Goal: Task Accomplishment & Management: Manage account settings

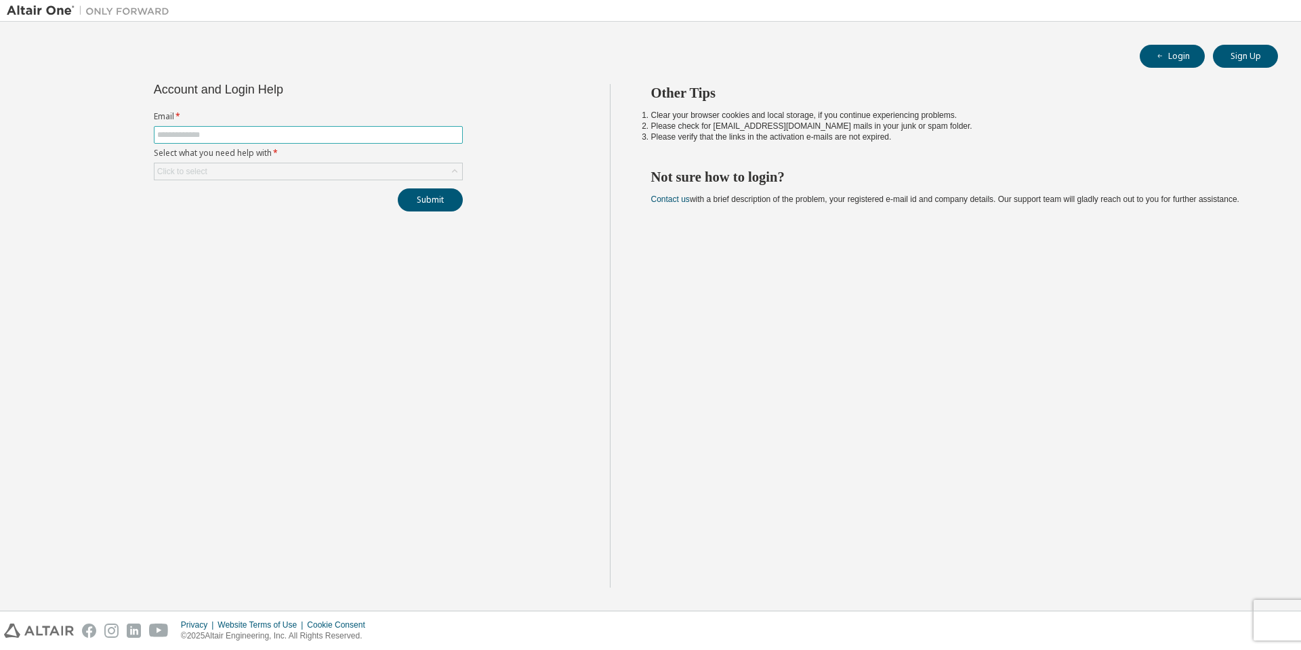
click at [283, 138] on input "text" at bounding box center [308, 134] width 302 height 11
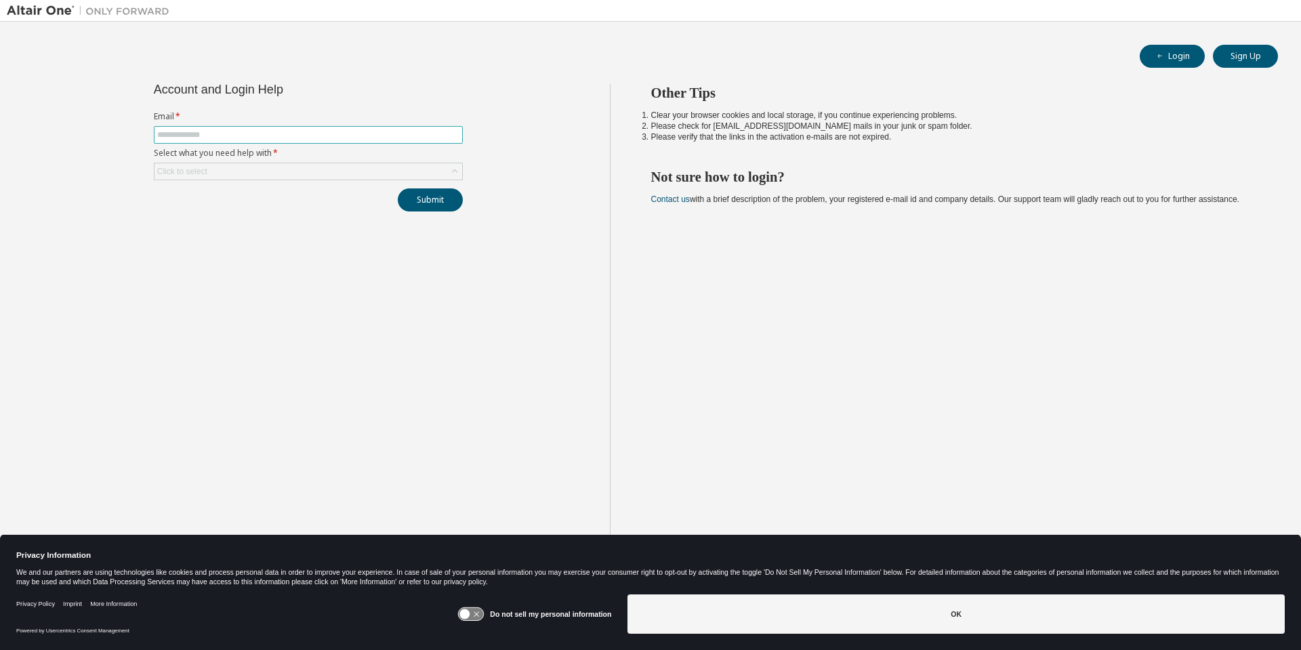
click at [292, 138] on input "text" at bounding box center [308, 134] width 302 height 11
type input "**********"
click at [311, 165] on div "Click to select" at bounding box center [309, 171] width 308 height 16
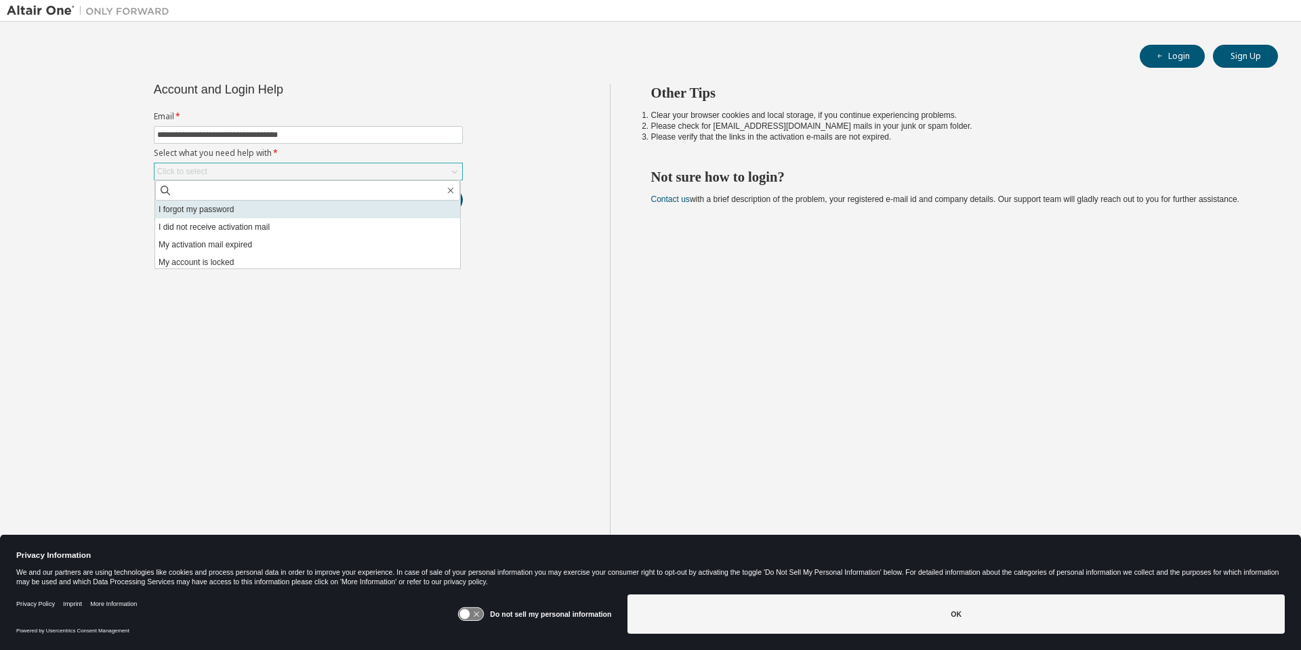
click at [256, 207] on li "I forgot my password" at bounding box center [307, 210] width 305 height 18
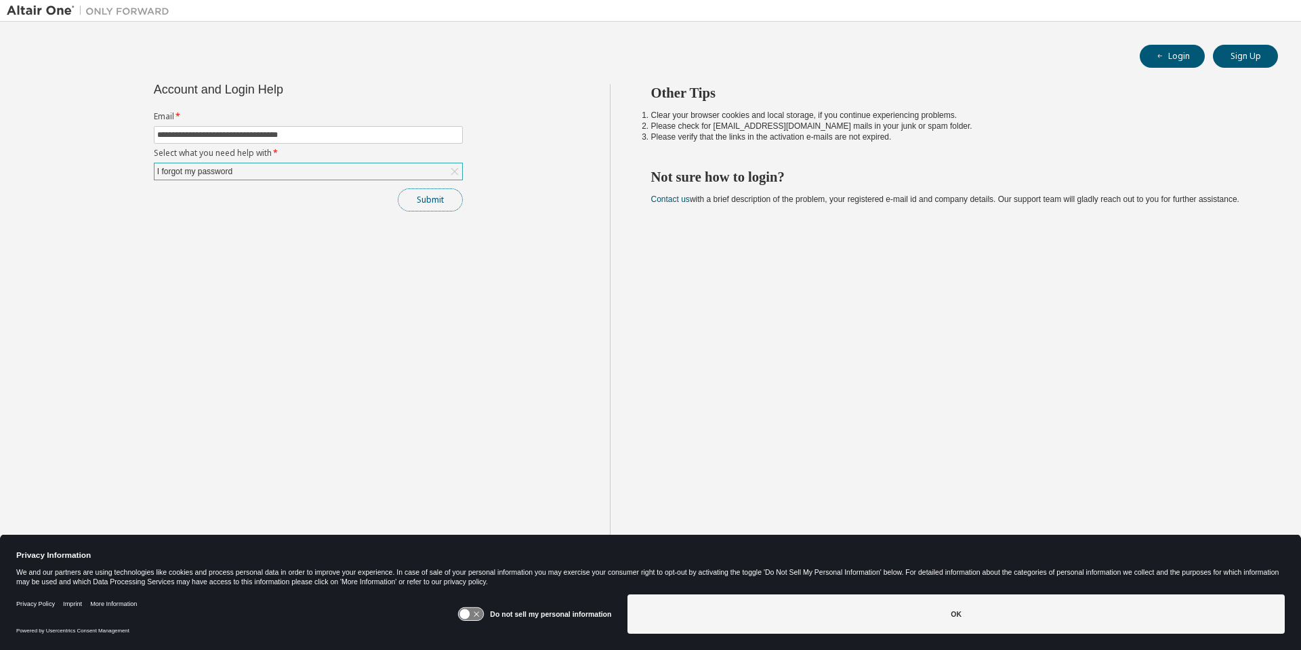
click at [451, 196] on button "Submit" at bounding box center [430, 199] width 65 height 23
click at [421, 197] on button "Submit" at bounding box center [430, 199] width 65 height 23
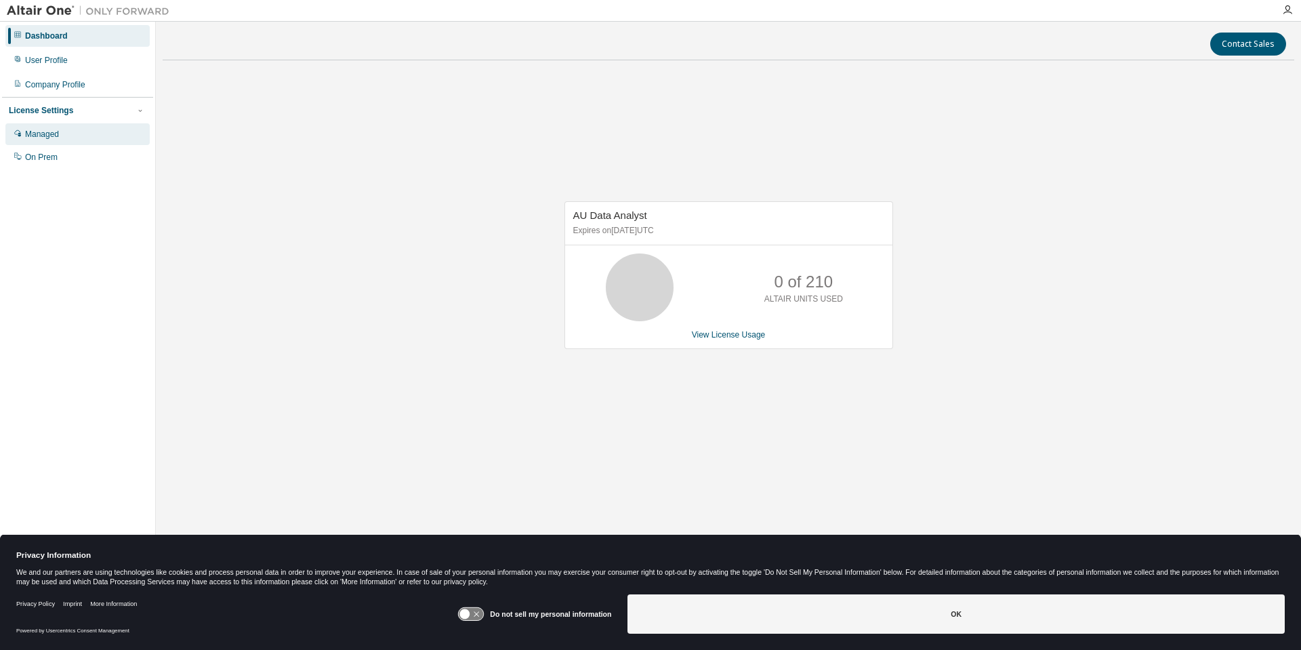
click at [65, 139] on div "Managed" at bounding box center [77, 134] width 144 height 22
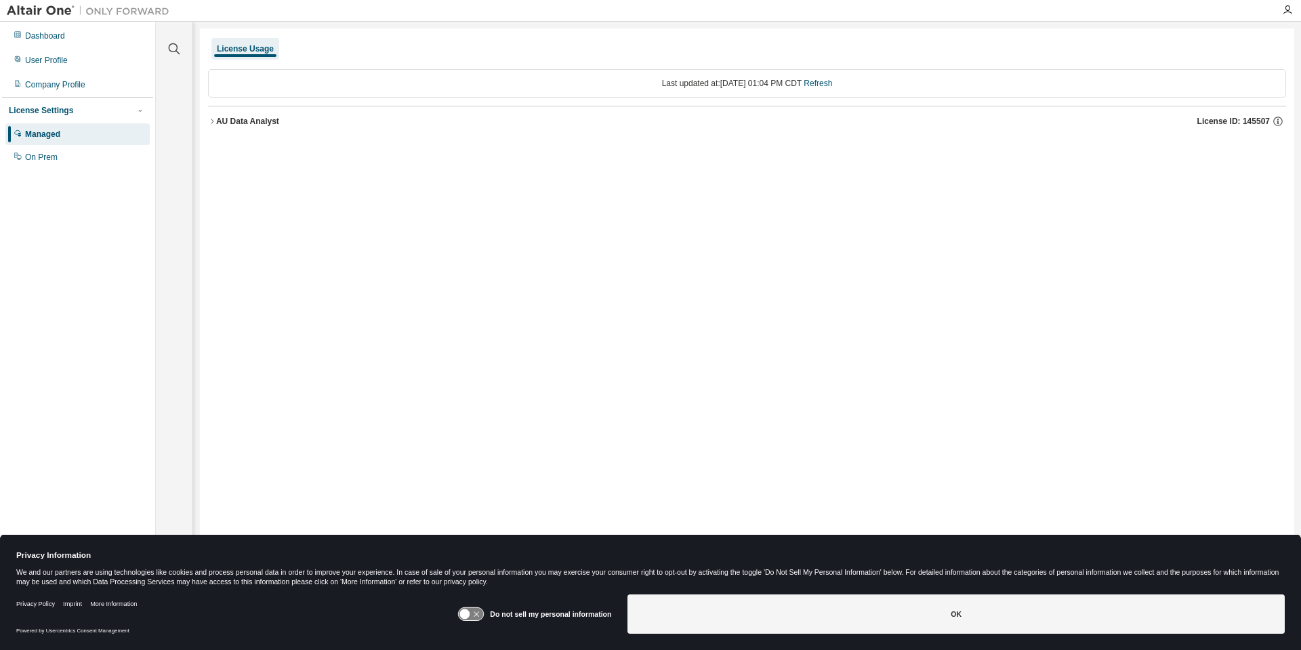
click at [211, 115] on button "AU Data Analyst License ID: 145507" at bounding box center [747, 121] width 1078 height 30
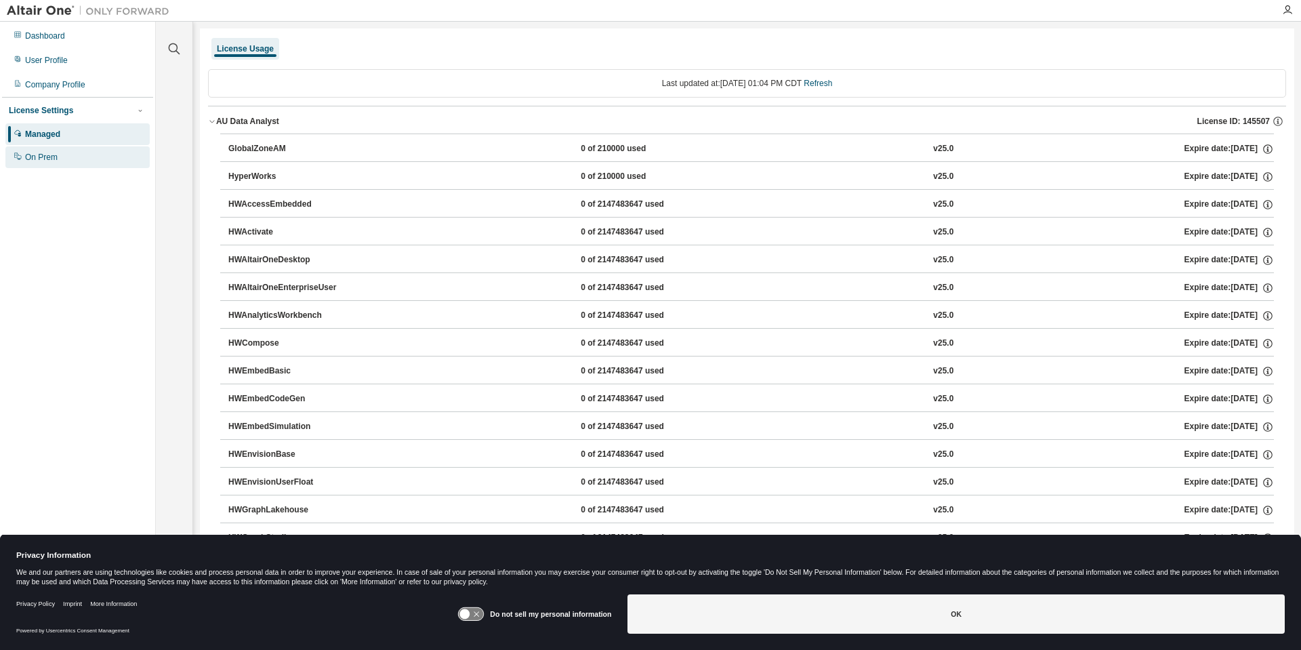
click at [31, 157] on div "On Prem" at bounding box center [41, 157] width 33 height 11
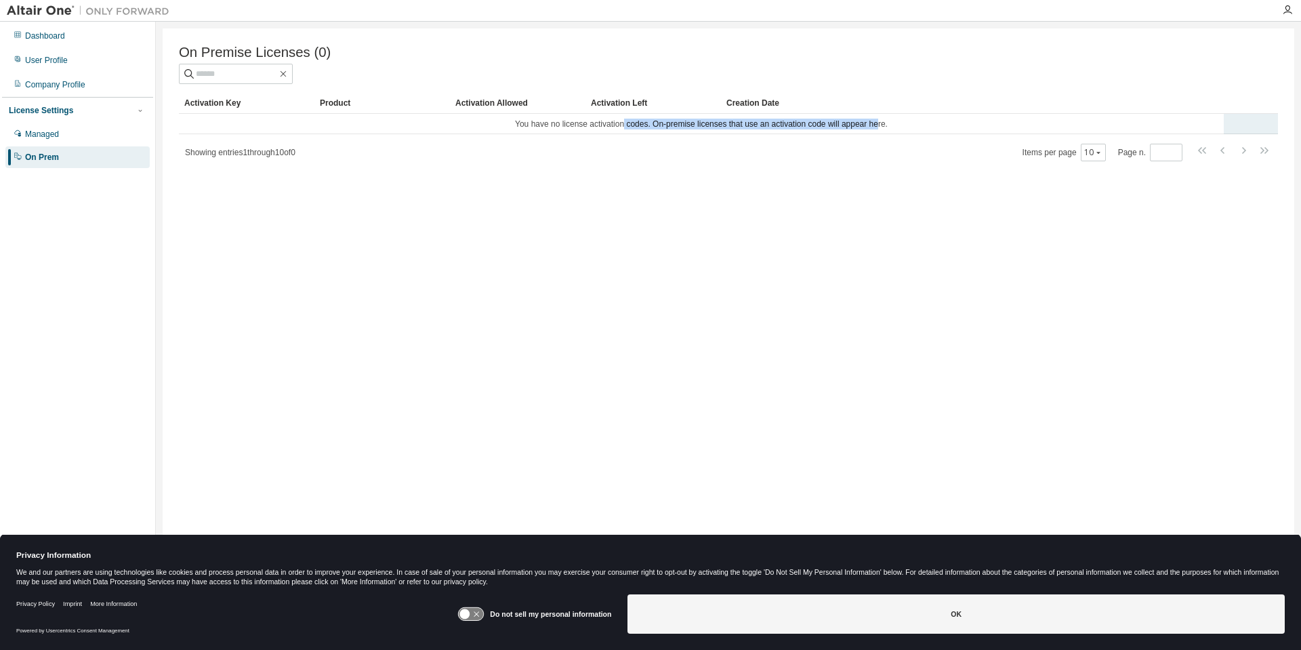
drag, startPoint x: 620, startPoint y: 128, endPoint x: 889, endPoint y: 123, distance: 268.5
click at [889, 123] on td "You have no license activation codes. On-premise licenses that use an activatio…" at bounding box center [701, 124] width 1045 height 20
click at [52, 59] on div "User Profile" at bounding box center [46, 60] width 43 height 11
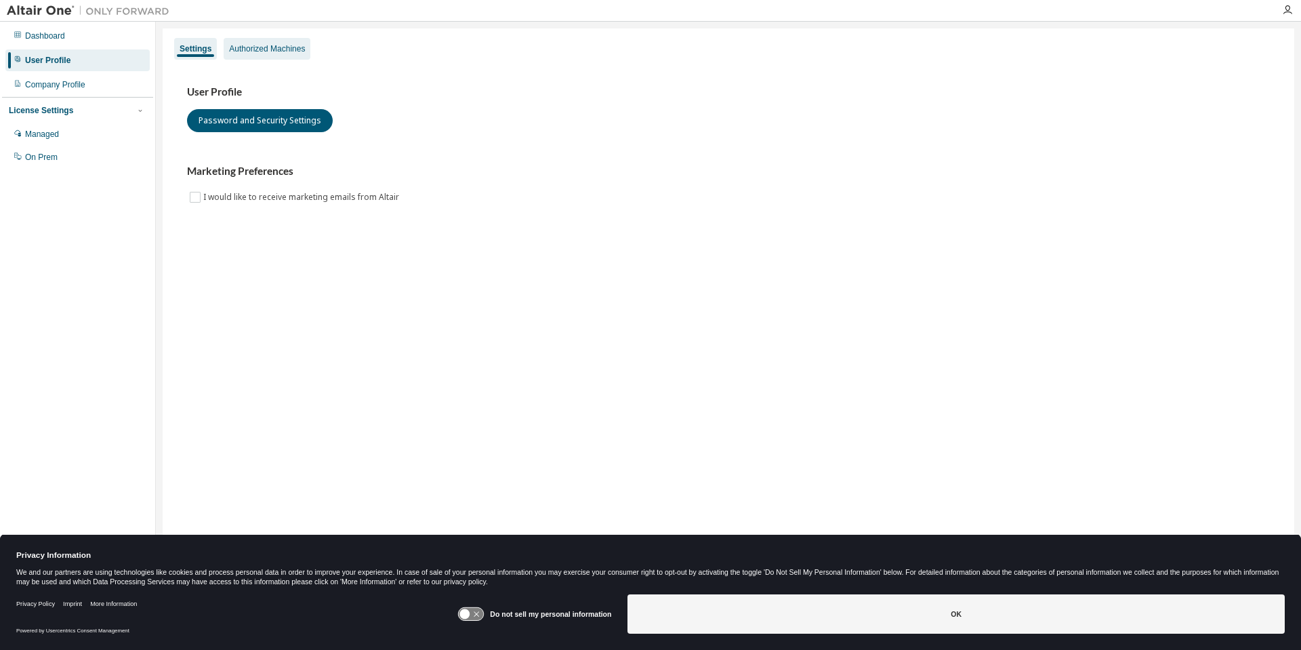
click at [264, 47] on div "Authorized Machines" at bounding box center [267, 48] width 76 height 11
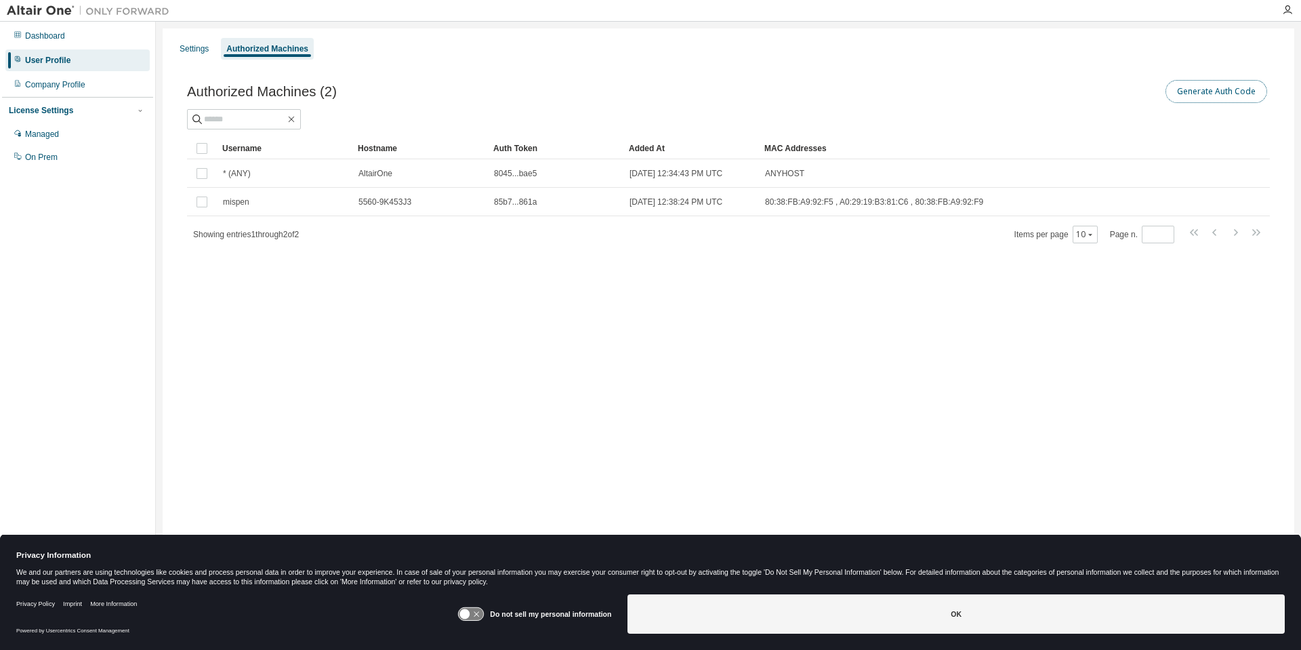
click at [1200, 96] on button "Generate Auth Code" at bounding box center [1217, 91] width 102 height 23
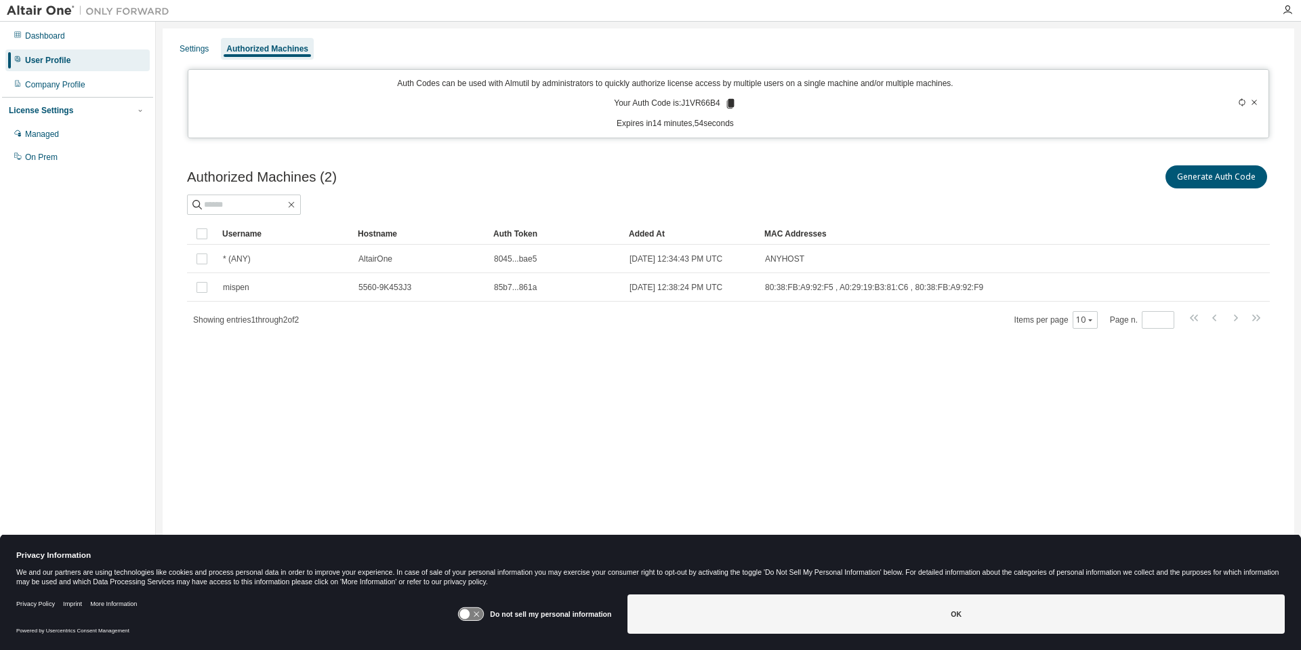
click at [701, 106] on p "Your Auth Code is: J1VR66B4" at bounding box center [675, 104] width 122 height 12
copy p "J1VR66B4"
